Goal: Transaction & Acquisition: Purchase product/service

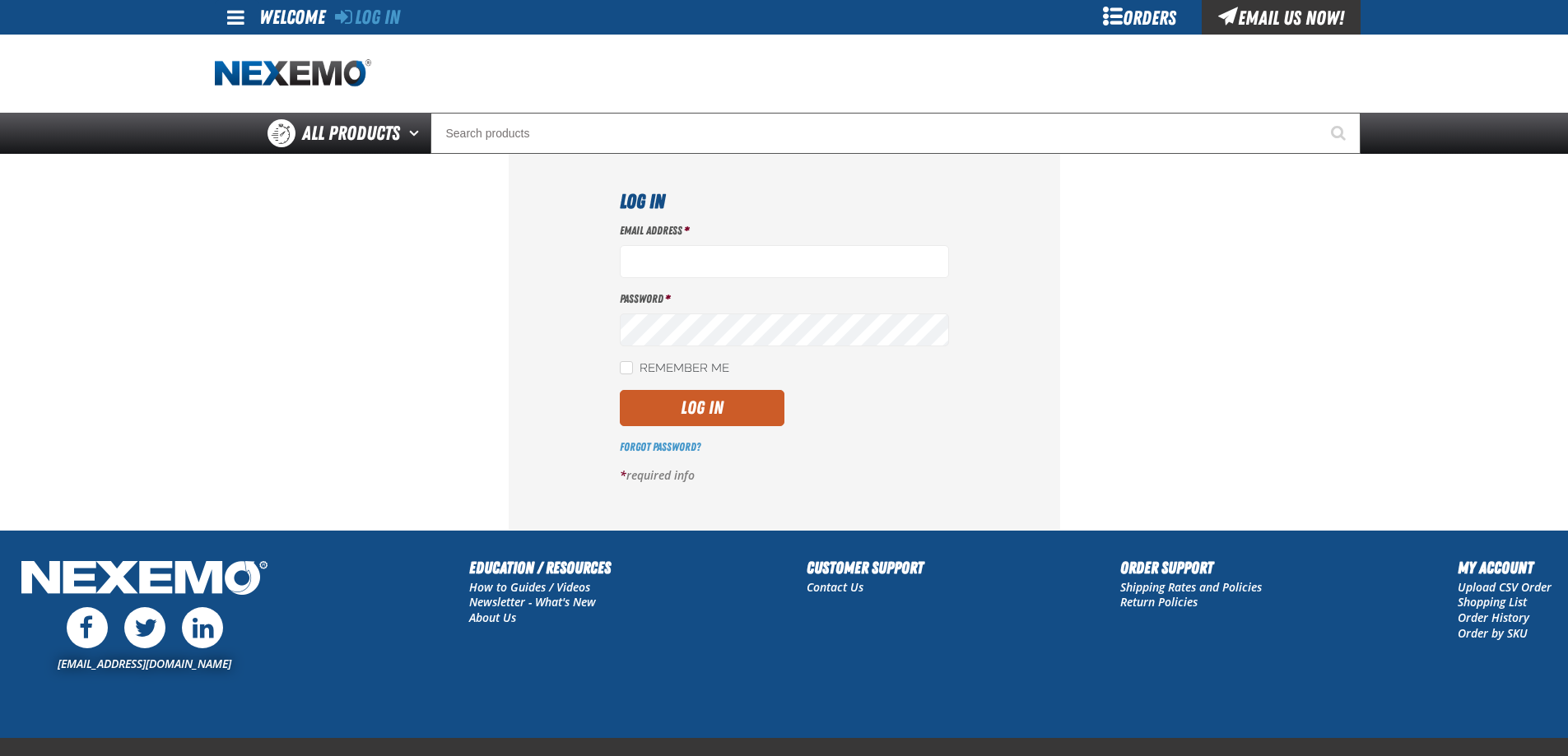
type input "[EMAIL_ADDRESS][DOMAIN_NAME]"
click at [710, 405] on button "Log In" at bounding box center [702, 408] width 164 height 36
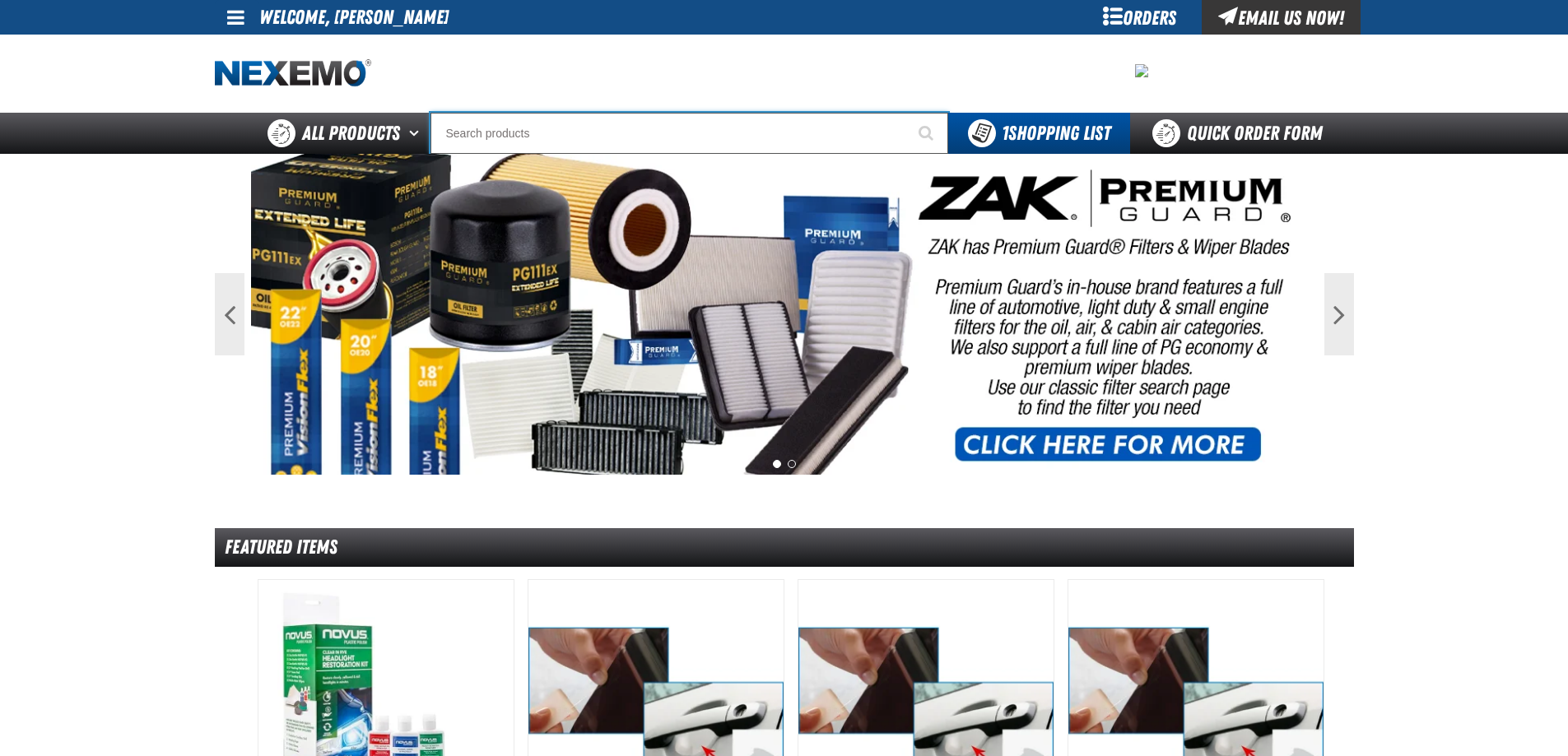
click at [509, 121] on input "Search" at bounding box center [689, 133] width 518 height 42
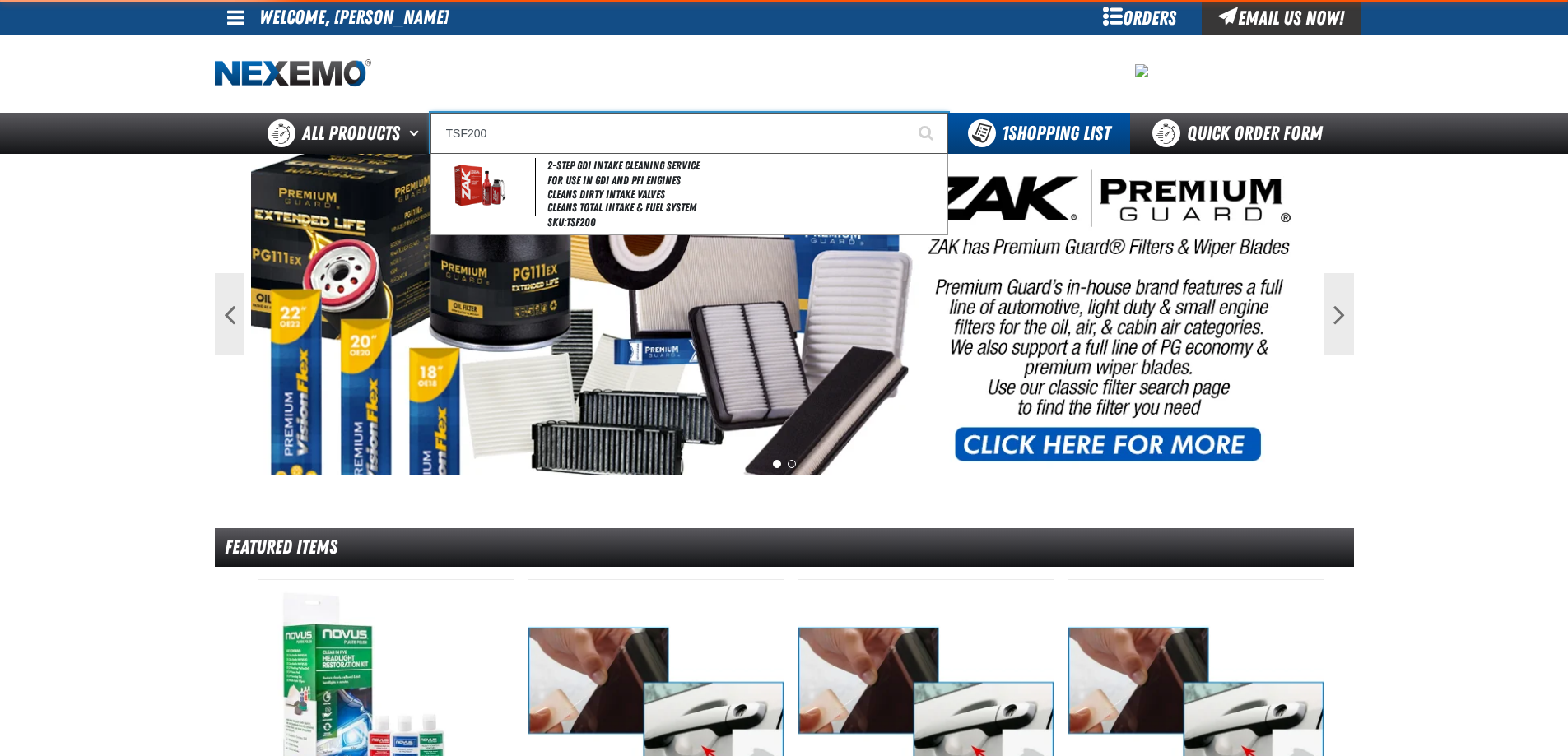
type input "TSF200"
click at [907, 113] on button "Start Searching" at bounding box center [928, 133] width 42 height 42
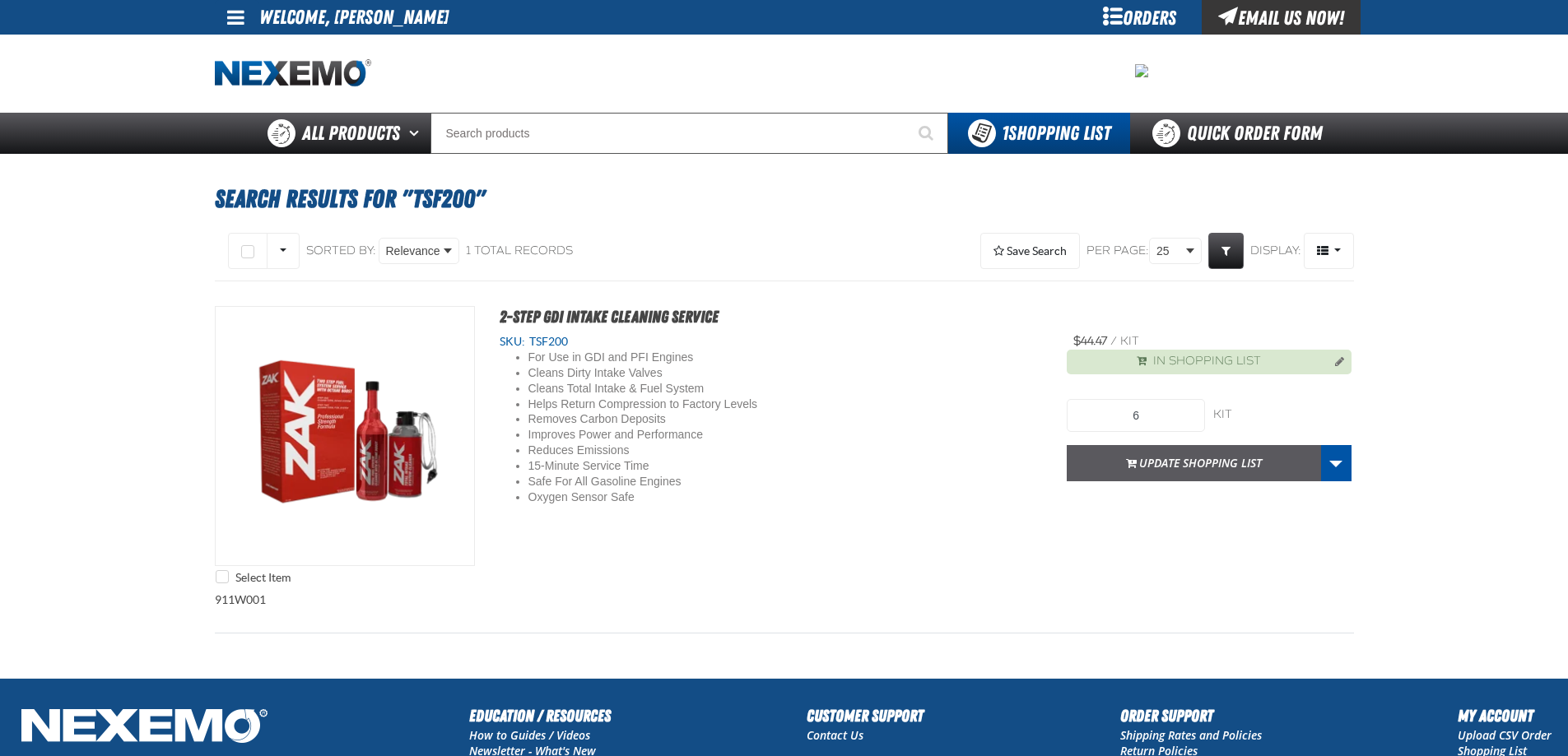
click at [1220, 461] on button "Update Shopping List" at bounding box center [1194, 463] width 254 height 36
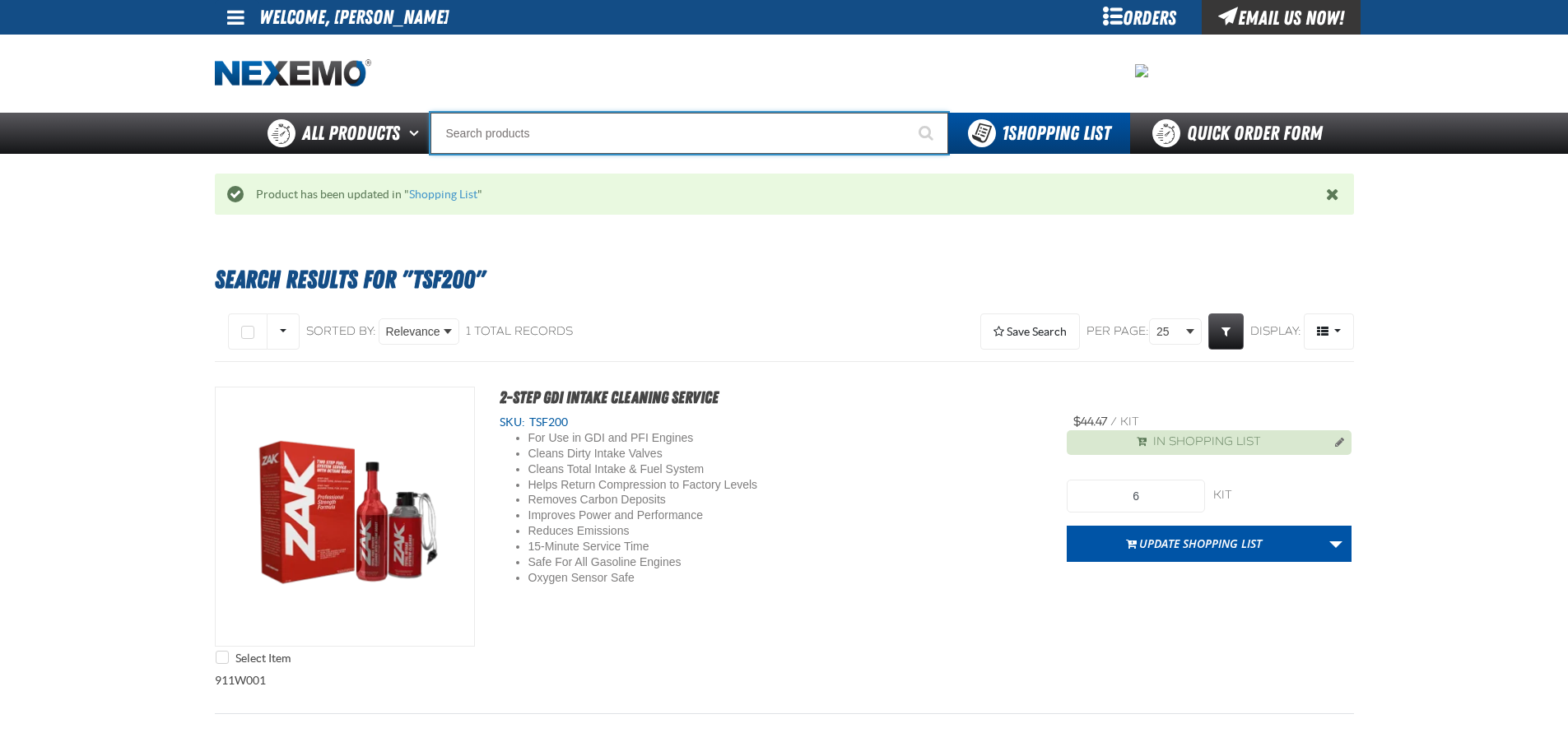
click at [472, 130] on input "Search" at bounding box center [689, 133] width 518 height 42
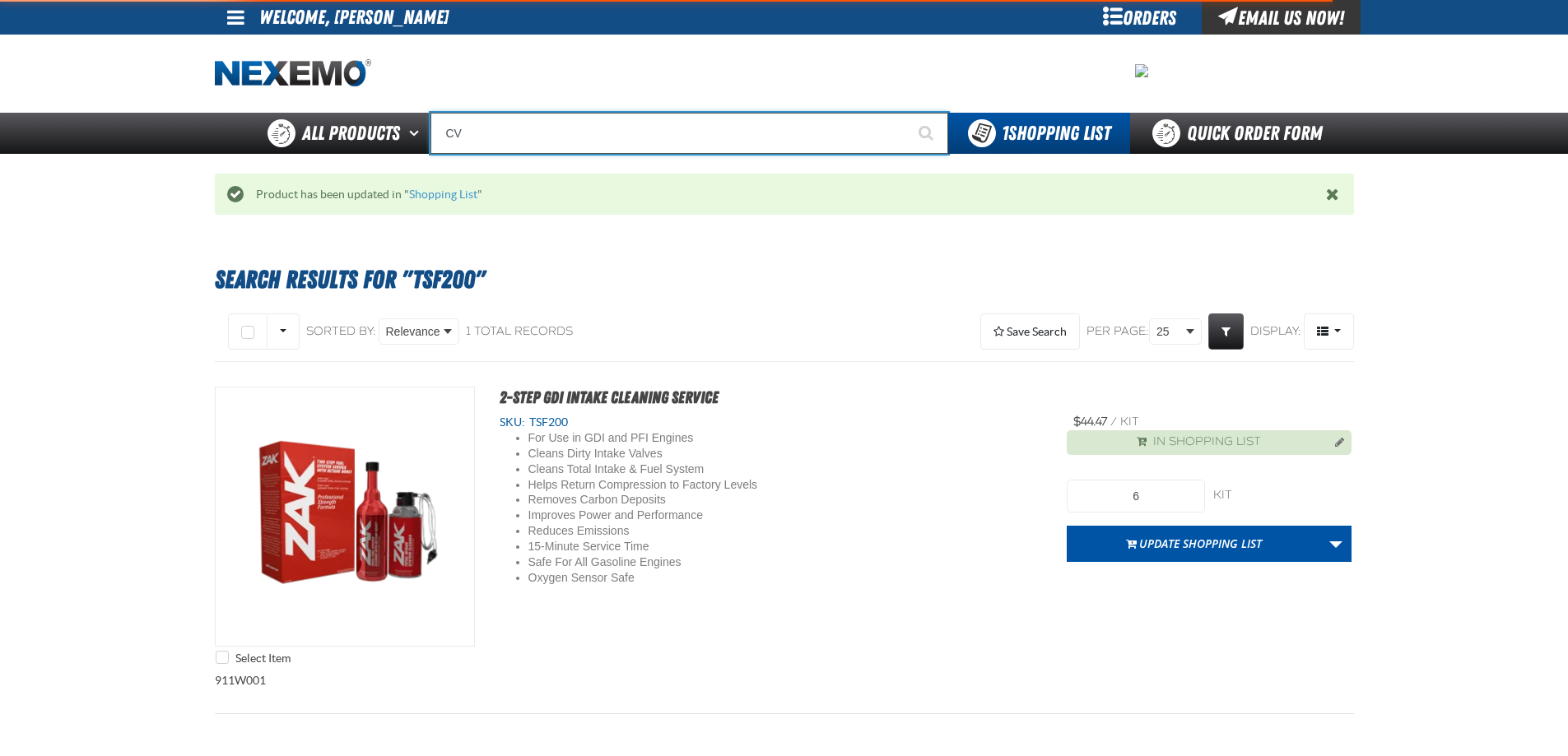
type input "CVT"
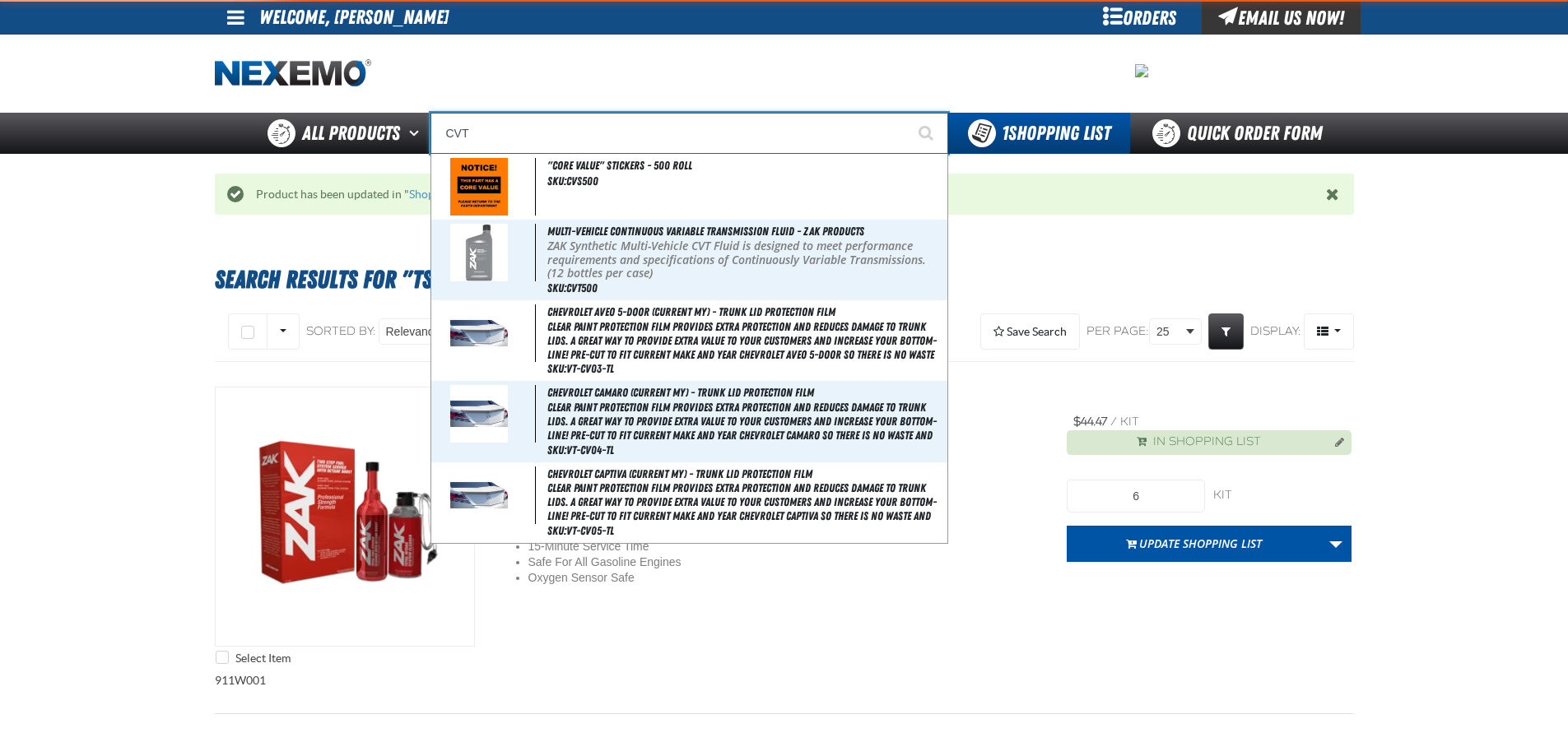
type input "CVT Booster - ZAK Products"
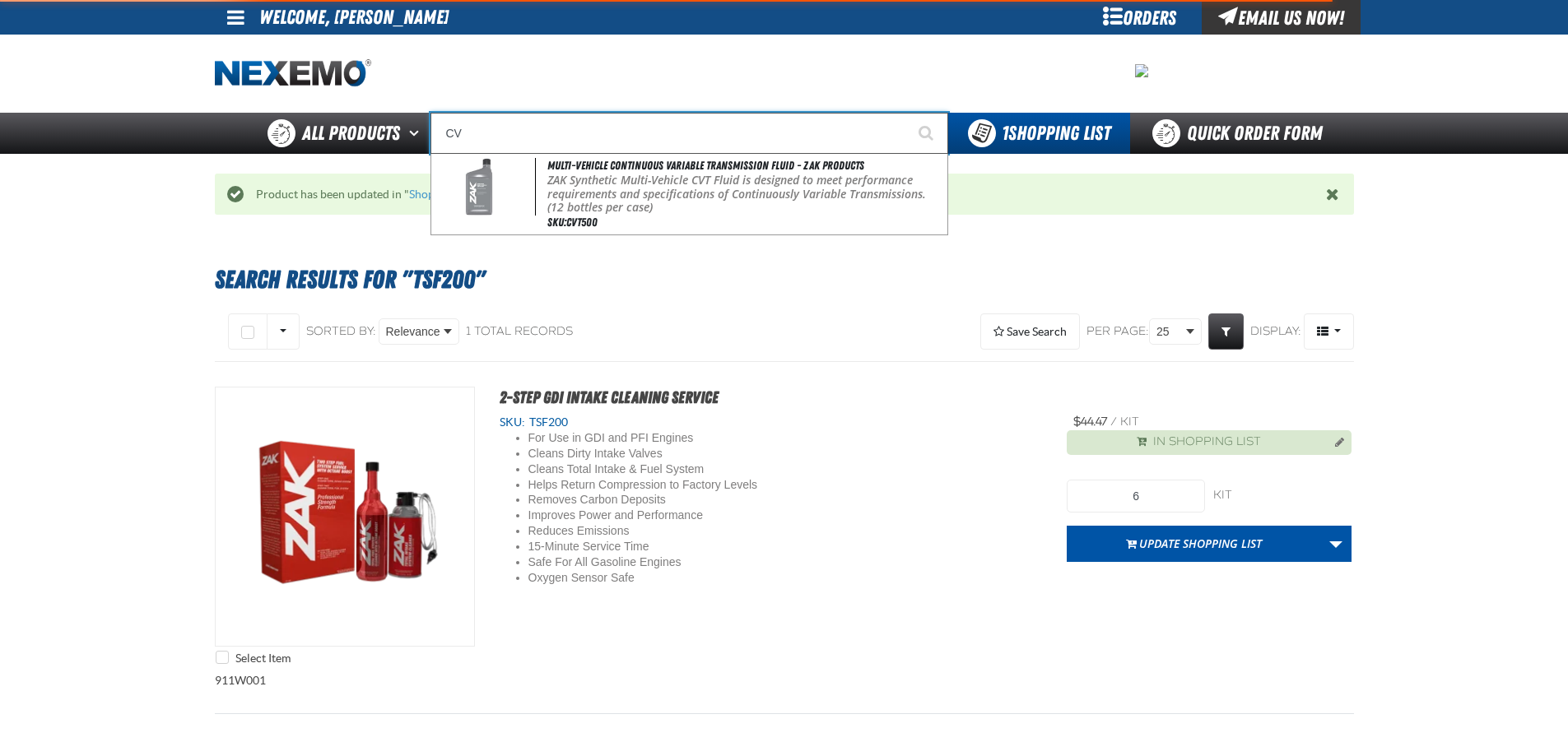
type input "C"
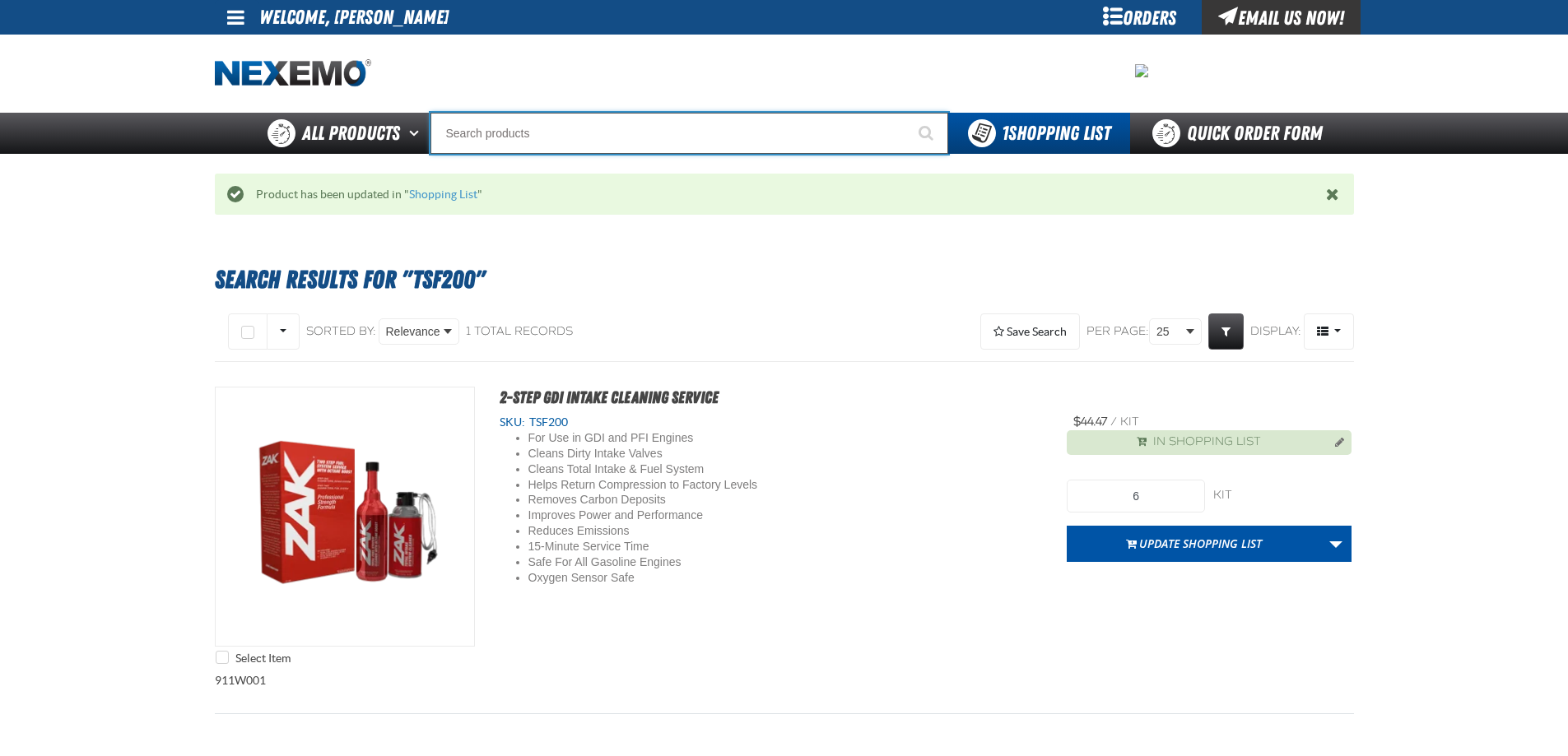
type input "C Alkaline Battery 1.5 Volt (12 per pack)"
type input "C"
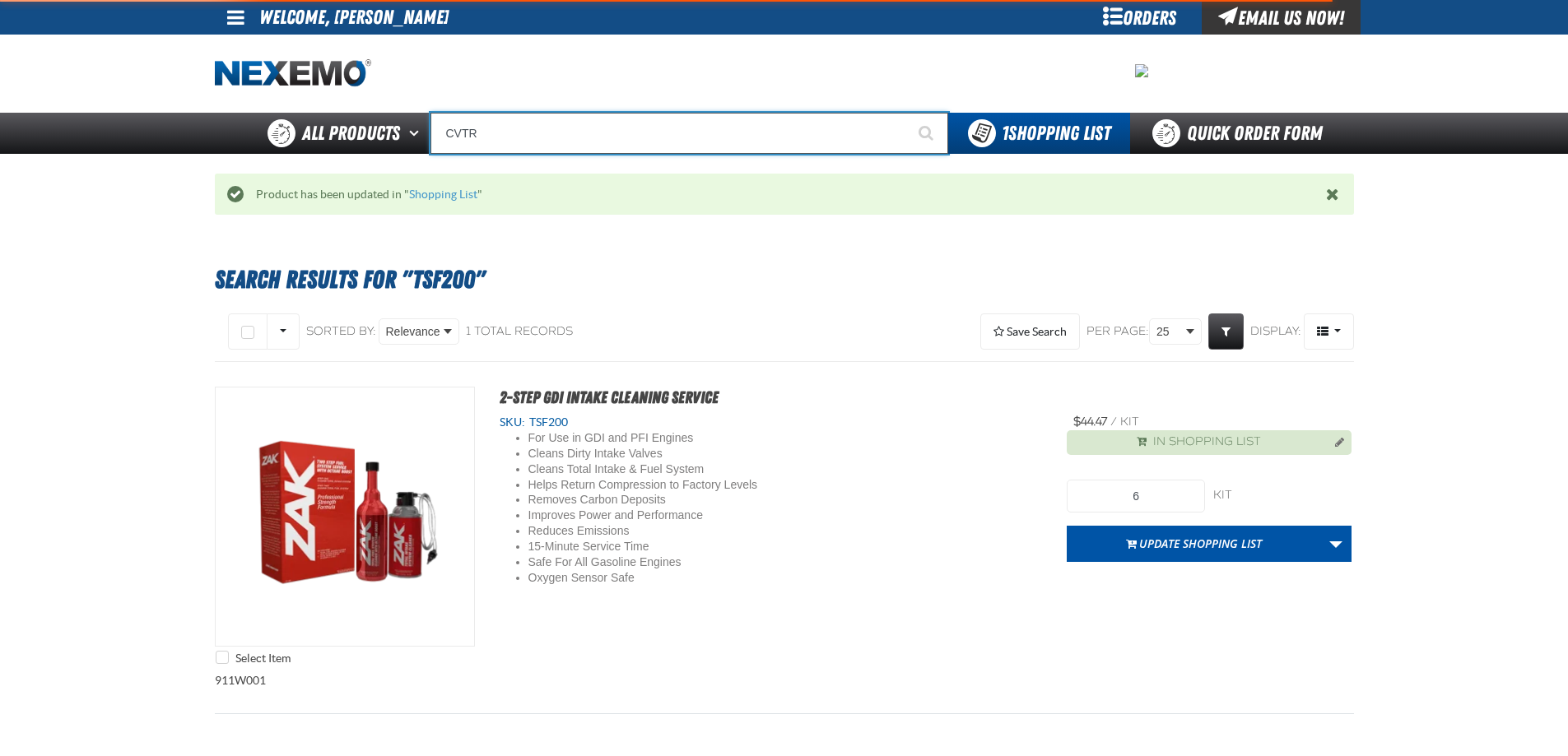
type input "CVT"
type input "CVT Booster - ZAK Products"
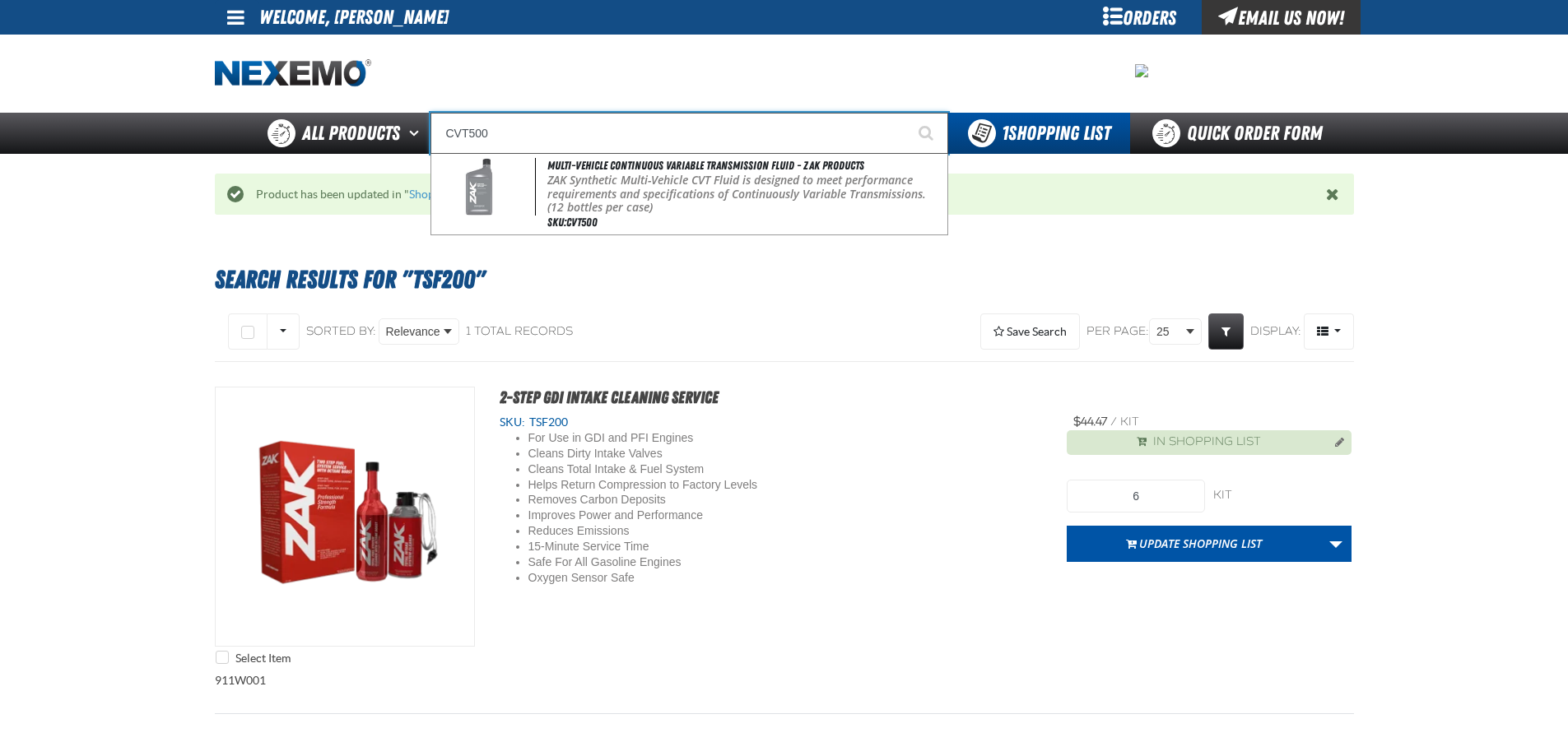
type input "CVT500"
click at [907, 113] on button "Start Searching" at bounding box center [928, 133] width 42 height 42
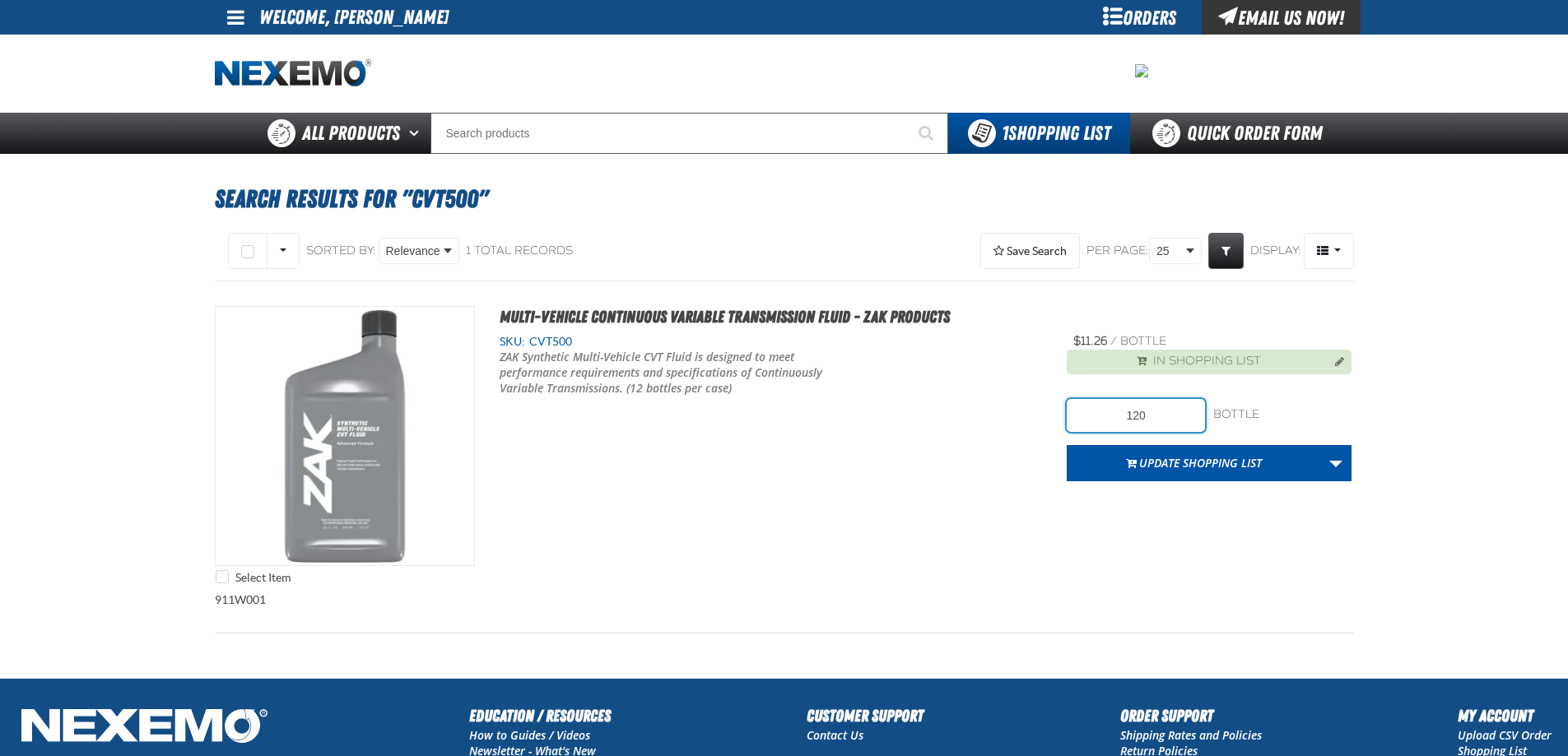
click at [1170, 419] on input "120" at bounding box center [1136, 415] width 139 height 33
type input "1"
type input "24"
click at [1032, 508] on div "Select Item Multi-Vehicle Continuous Variable Transmission Fluid - ZAK Products…" at bounding box center [784, 450] width 1140 height 286
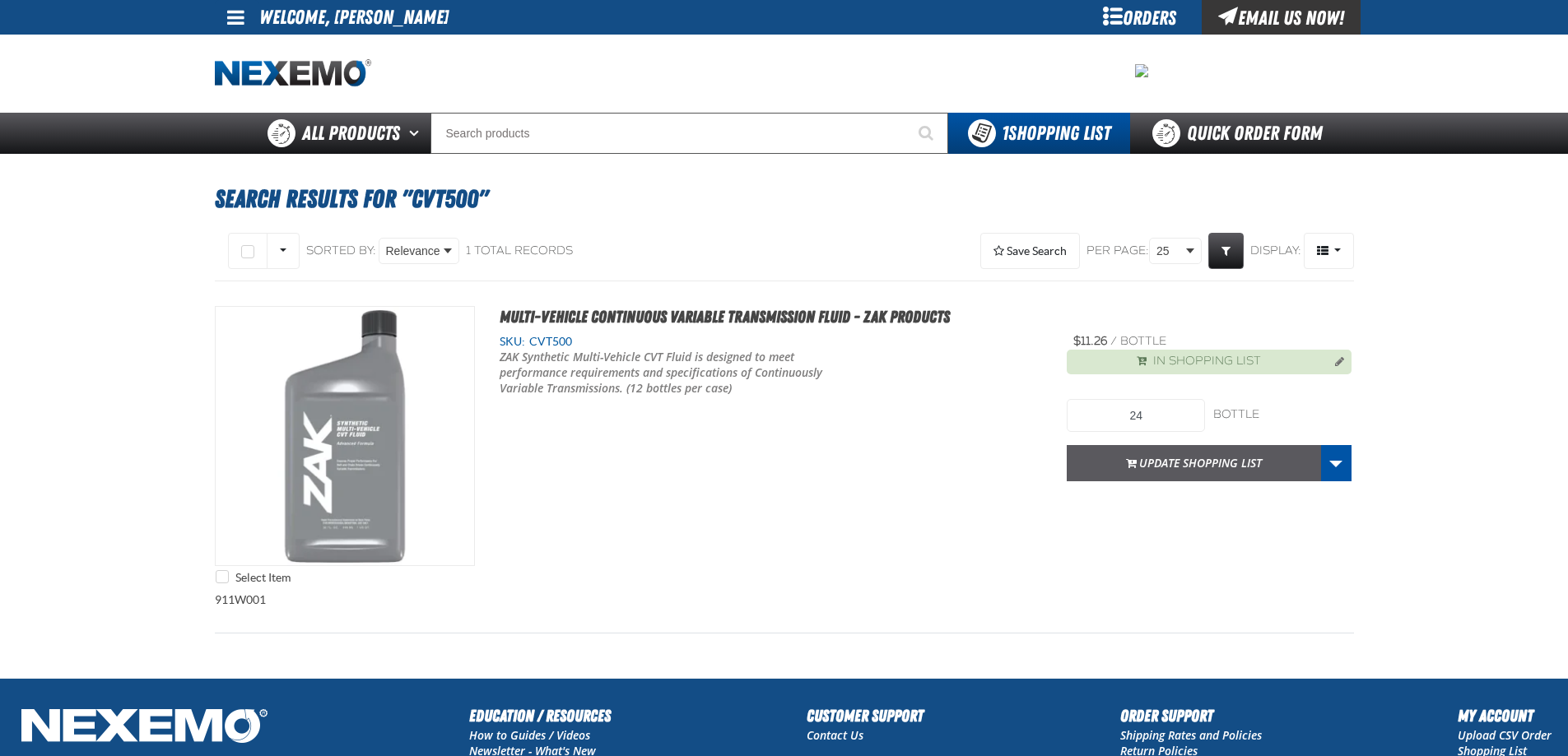
click at [1156, 462] on button "Update Shopping List" at bounding box center [1194, 463] width 254 height 36
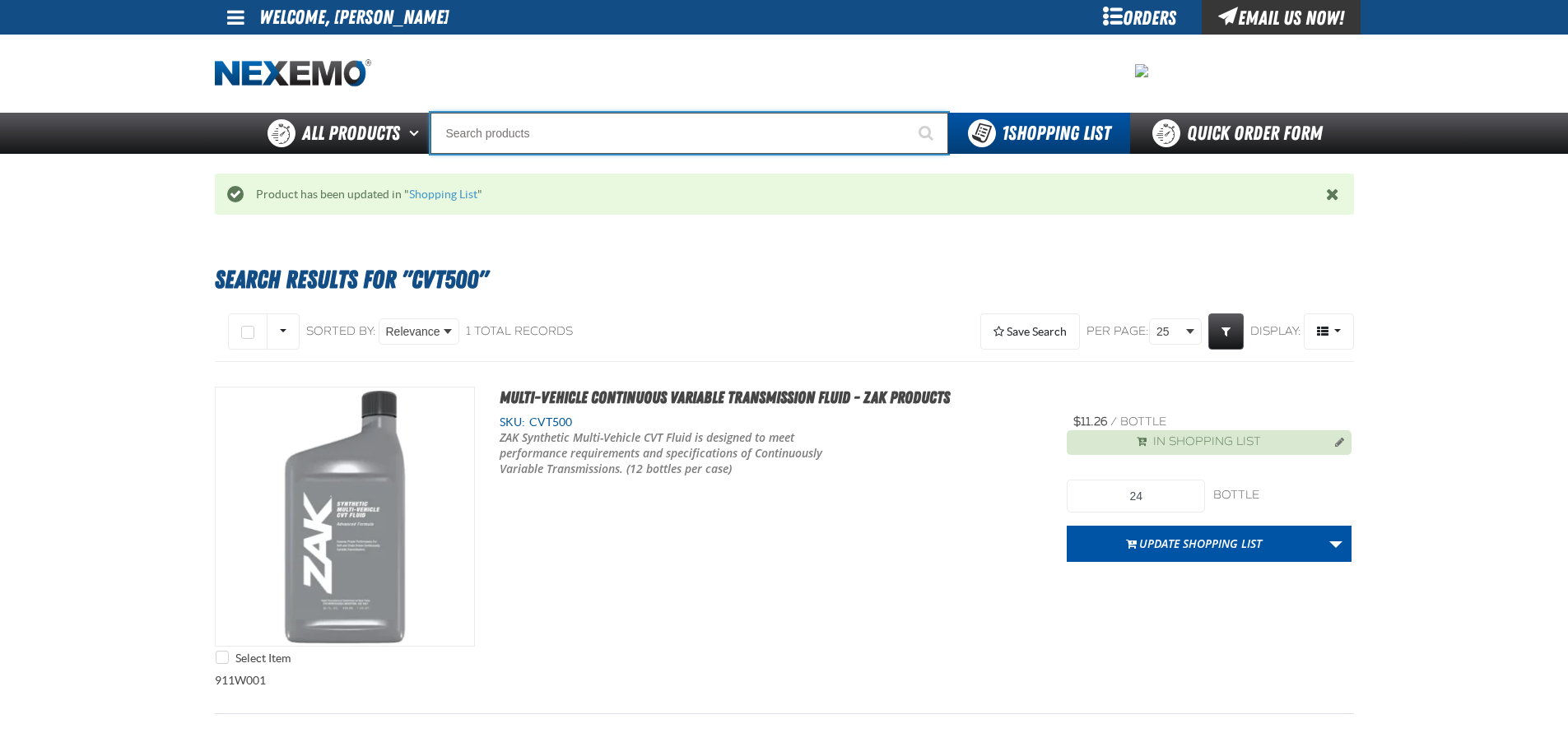
click at [523, 124] on input "Search" at bounding box center [689, 133] width 518 height 42
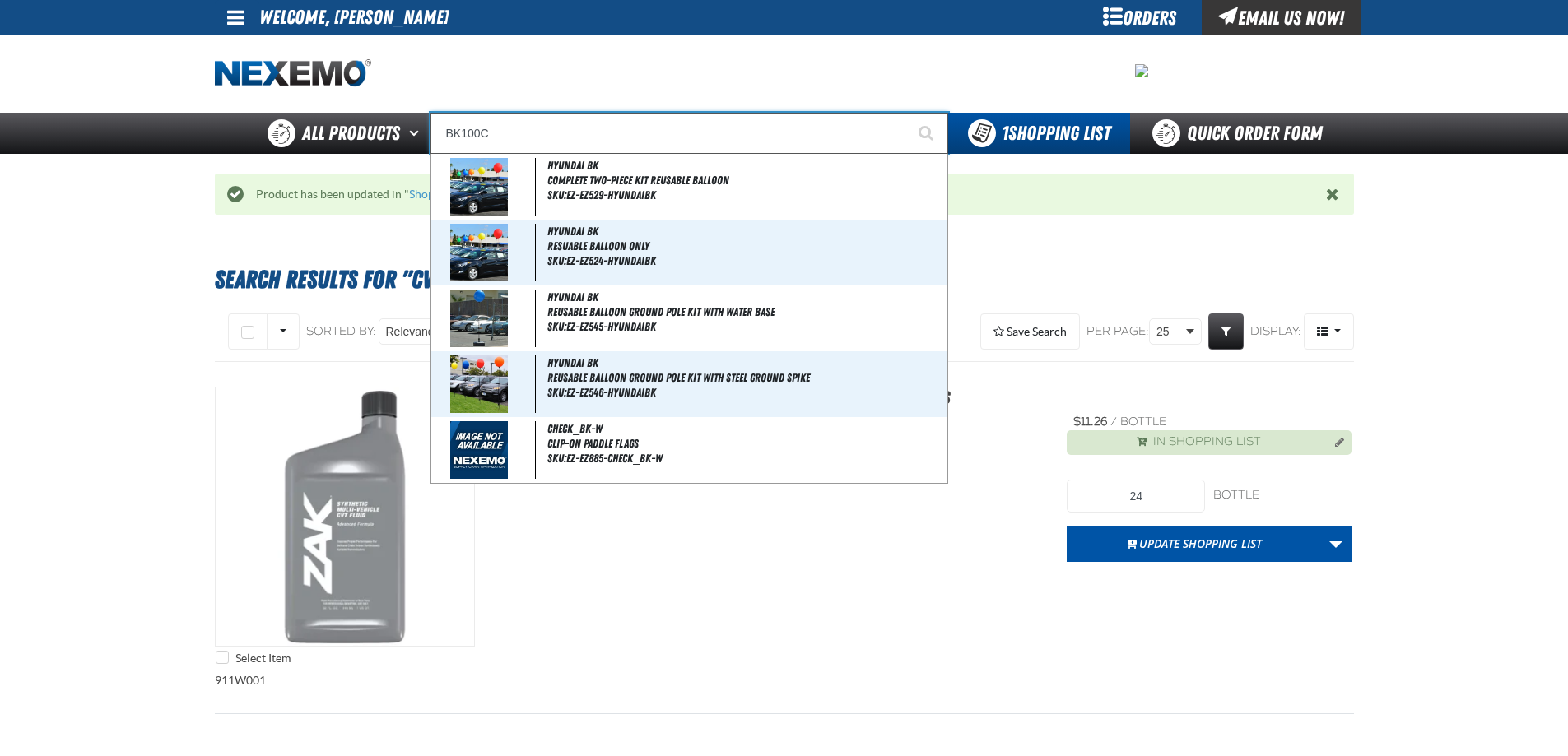
type input "BK100C"
click at [907, 113] on button "Start Searching" at bounding box center [928, 133] width 42 height 42
